Goal: Information Seeking & Learning: Understand process/instructions

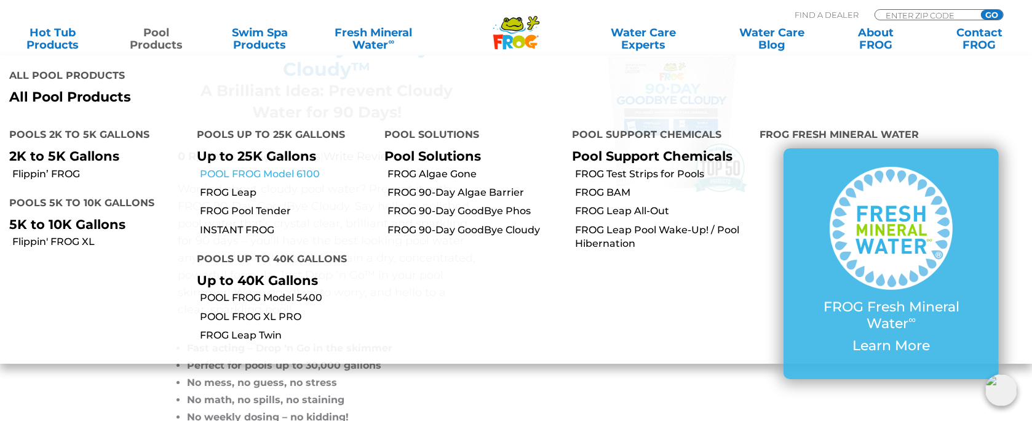
click at [315, 167] on link "POOL FROG Model 6100" at bounding box center [287, 174] width 175 height 14
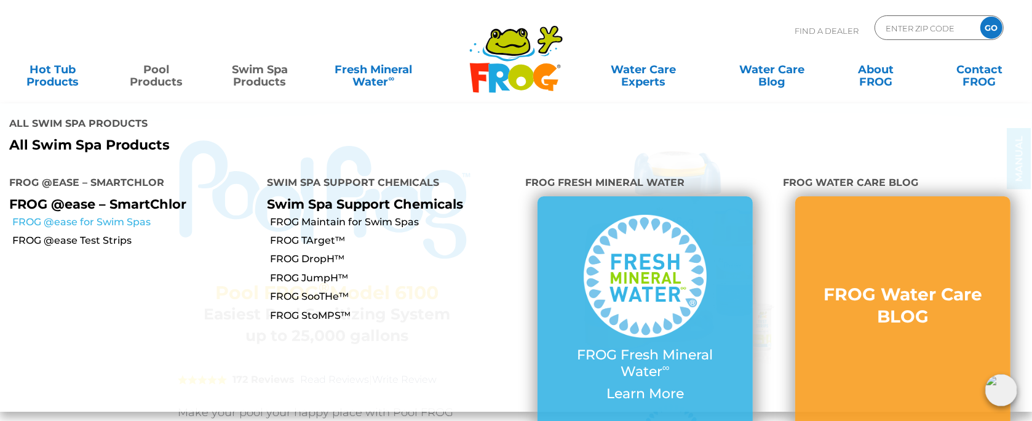
click at [118, 215] on link "FROG @ease for Swim Spas" at bounding box center [135, 222] width 246 height 14
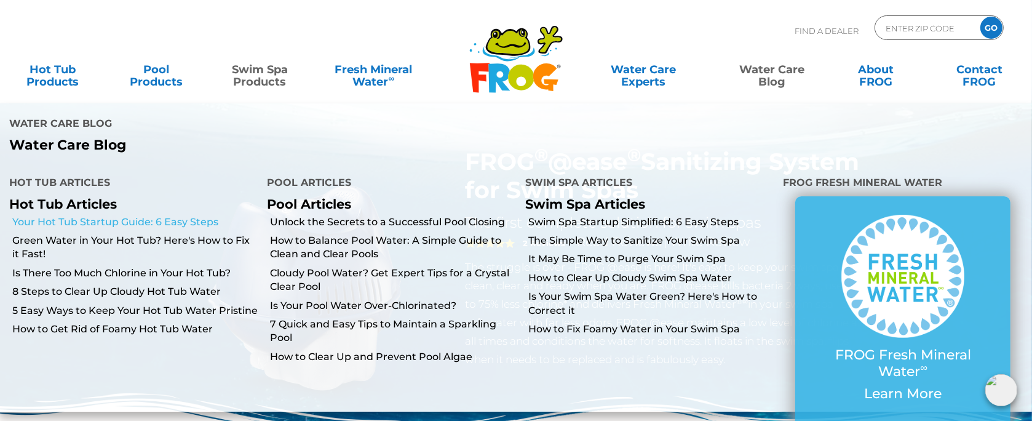
click at [113, 215] on link "Your Hot Tub Startup Guide: 6 Easy Steps" at bounding box center [135, 222] width 246 height 14
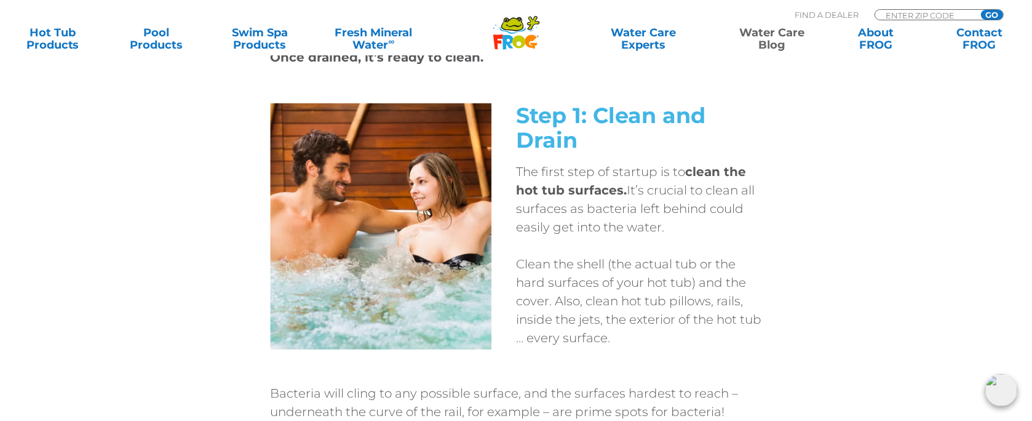
scroll to position [984, 0]
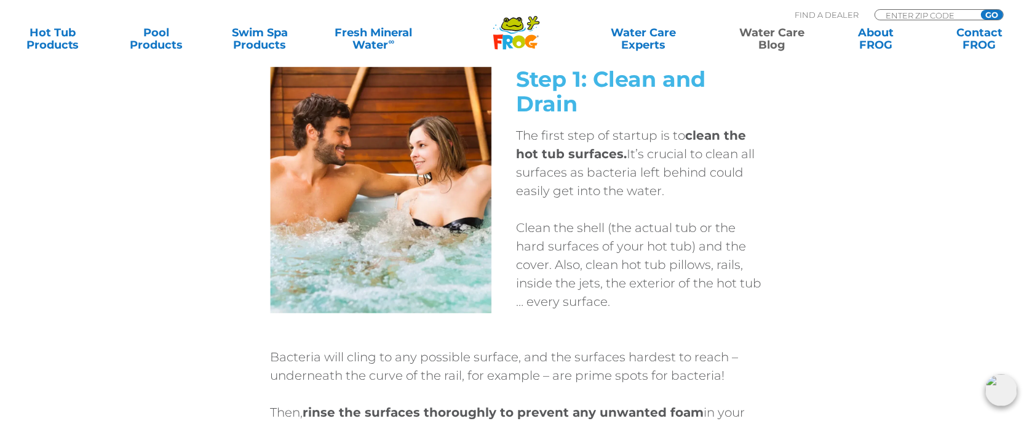
click at [805, 297] on div "Step 1: Clean and Drain The first step of startup is to clean the hot tub surfa…" at bounding box center [516, 207] width 738 height 281
click at [761, 181] on p "The first step of startup is to clean the hot tub surfaces. It’s crucial to cle…" at bounding box center [639, 163] width 246 height 74
drag, startPoint x: 687, startPoint y: 188, endPoint x: 516, endPoint y: 143, distance: 176.8
click at [516, 143] on p "The first step of startup is to clean the hot tub surfaces. It’s crucial to cle…" at bounding box center [639, 163] width 246 height 74
copy p "The first step of startup is to clean the hot tub surfaces. It’s crucial to cle…"
